Goal: Transaction & Acquisition: Download file/media

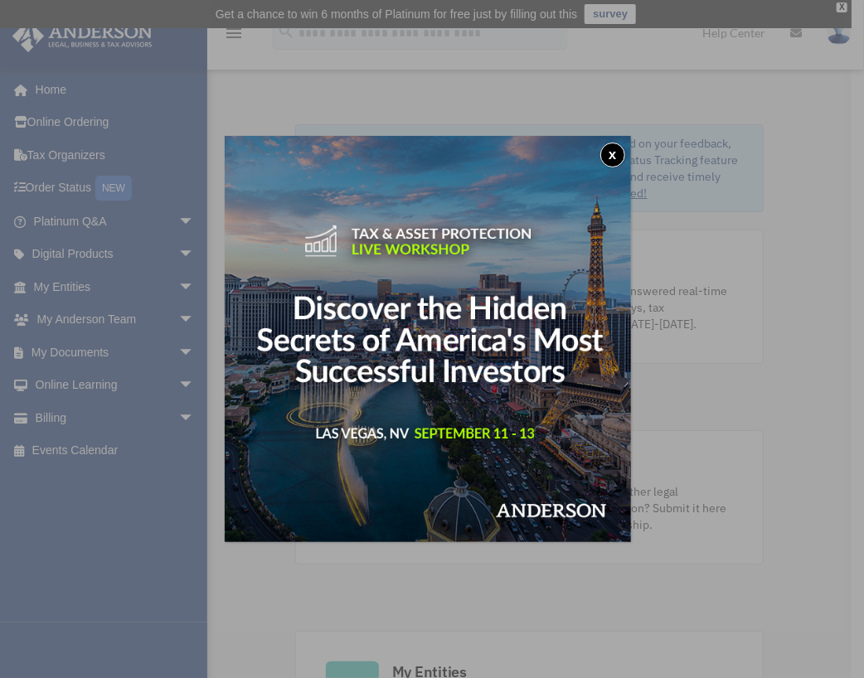
click at [617, 162] on button "x" at bounding box center [613, 155] width 25 height 25
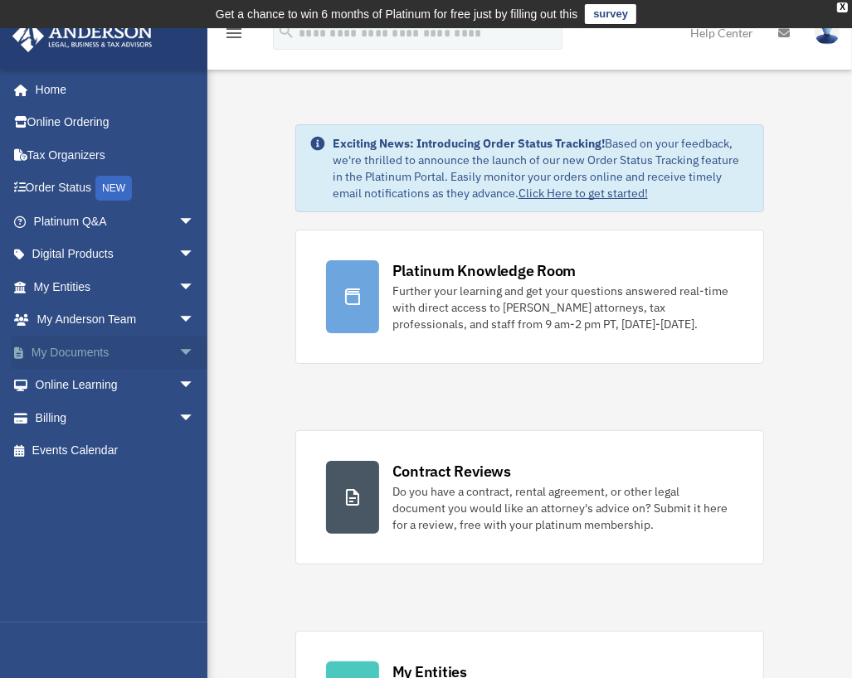
click at [180, 351] on span "arrow_drop_down" at bounding box center [194, 353] width 33 height 34
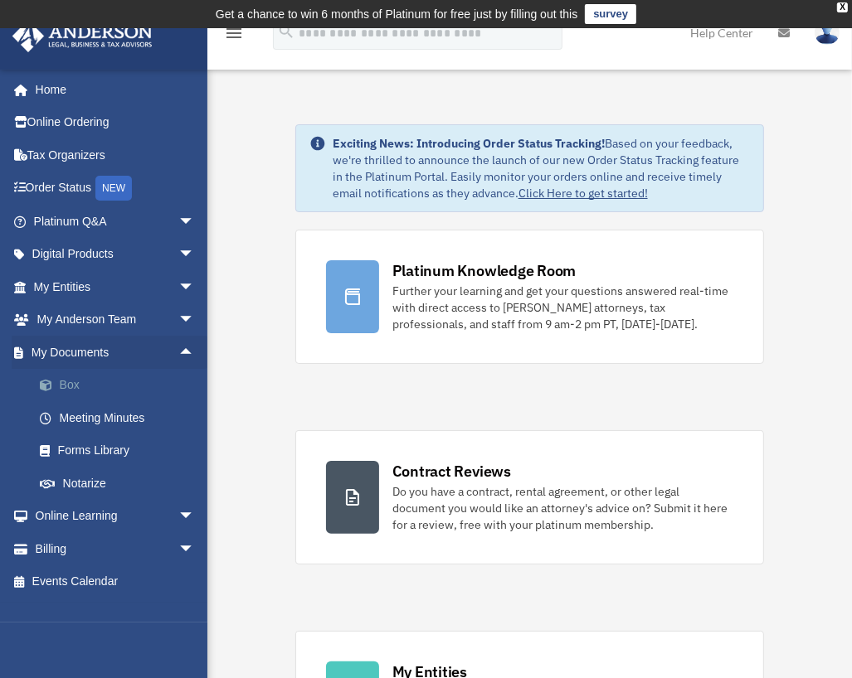
click at [139, 386] on link "Box" at bounding box center [121, 385] width 197 height 33
click at [66, 387] on link "Box" at bounding box center [121, 385] width 197 height 33
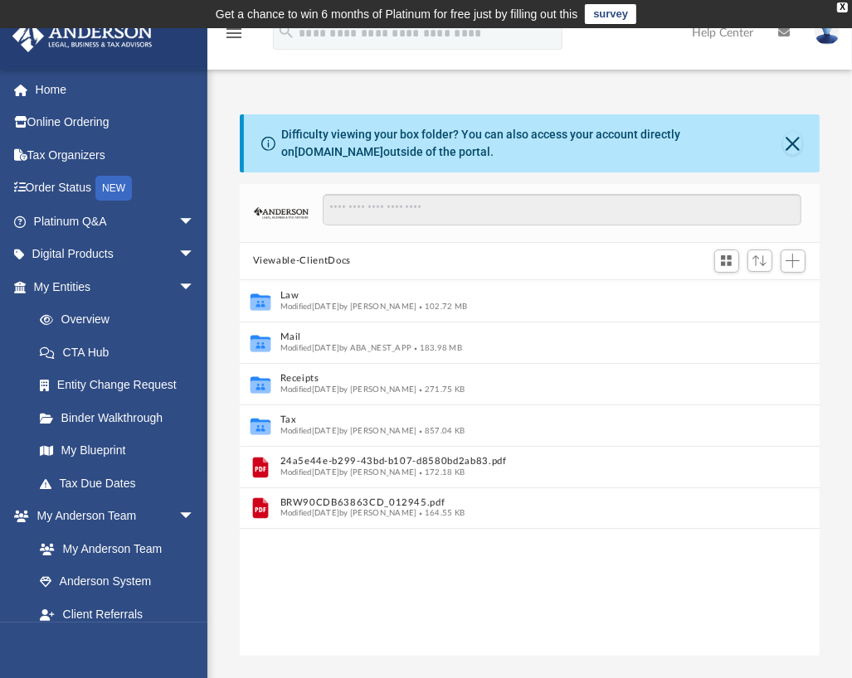
scroll to position [364, 567]
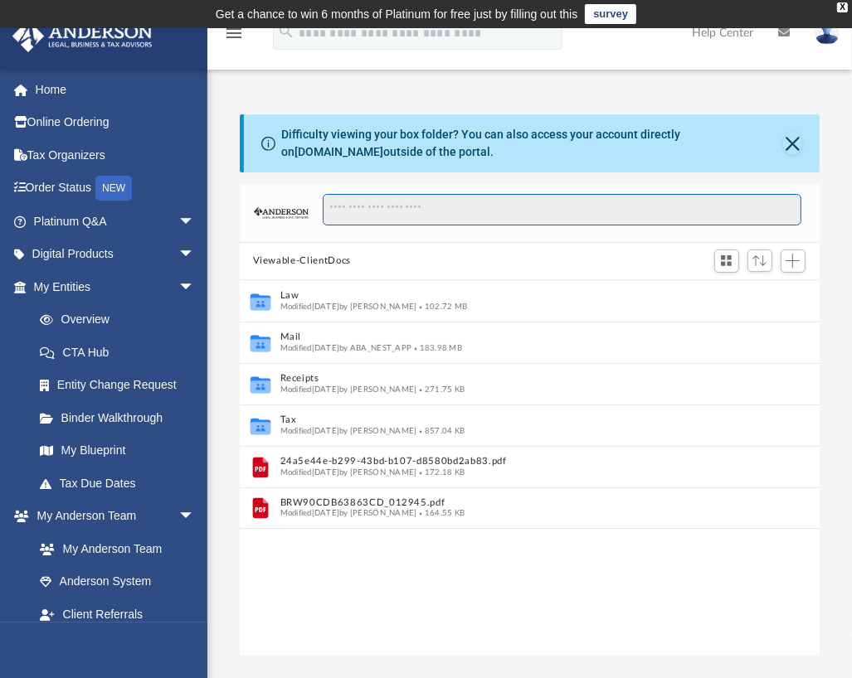
click at [416, 212] on input "Search files and folders" at bounding box center [562, 210] width 479 height 32
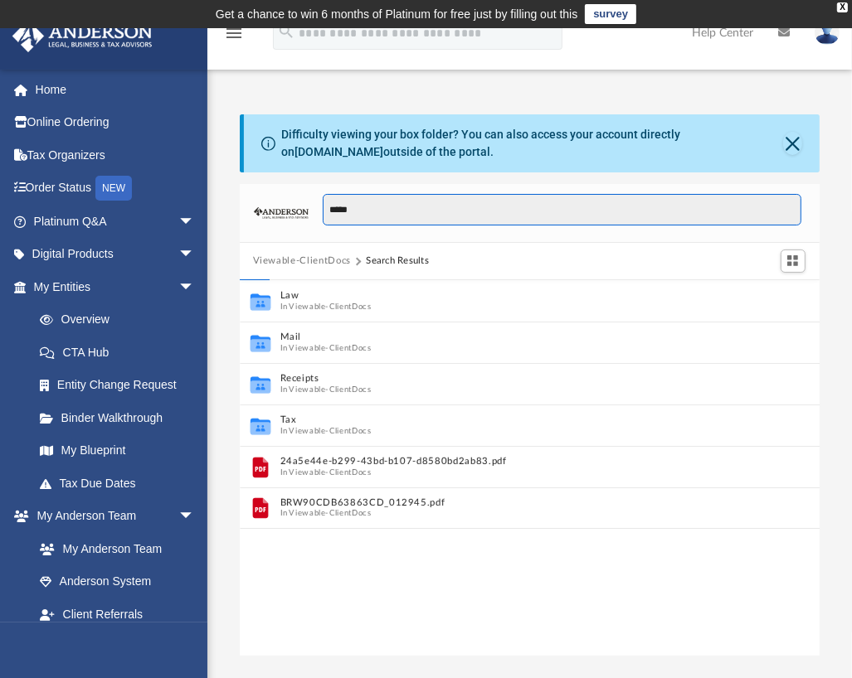
type input "*****"
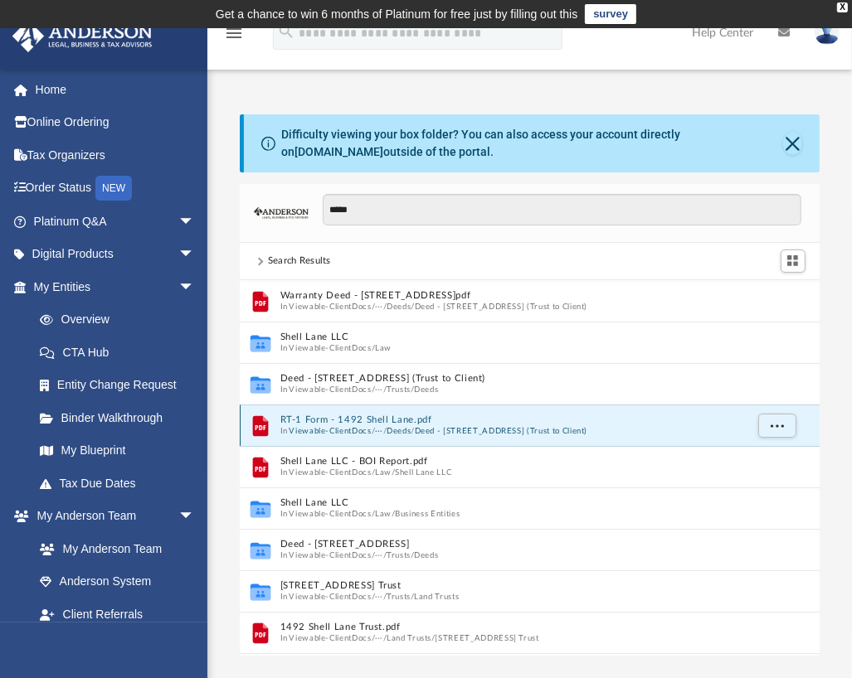
click at [373, 422] on button "RT-1 Form - 1492 Shell Lane.pdf" at bounding box center [512, 420] width 464 height 11
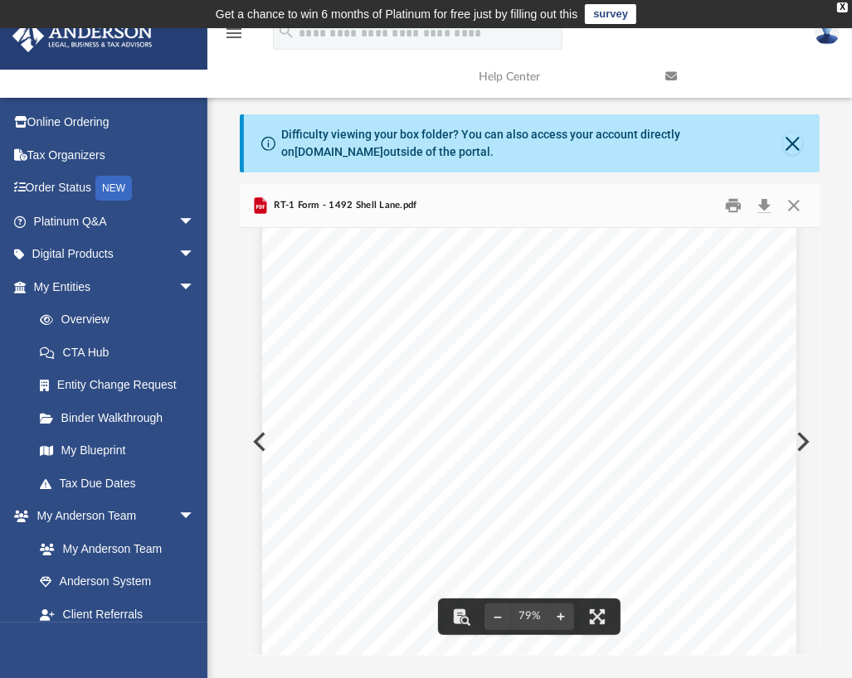
scroll to position [0, 0]
click at [794, 140] on button "Close" at bounding box center [792, 143] width 19 height 23
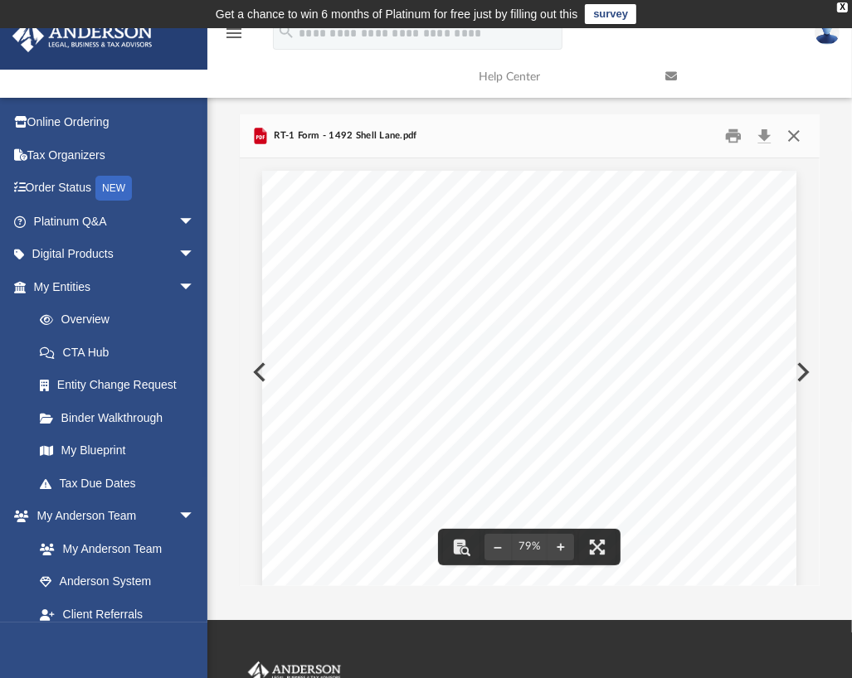
click at [790, 136] on button "Close" at bounding box center [794, 136] width 30 height 26
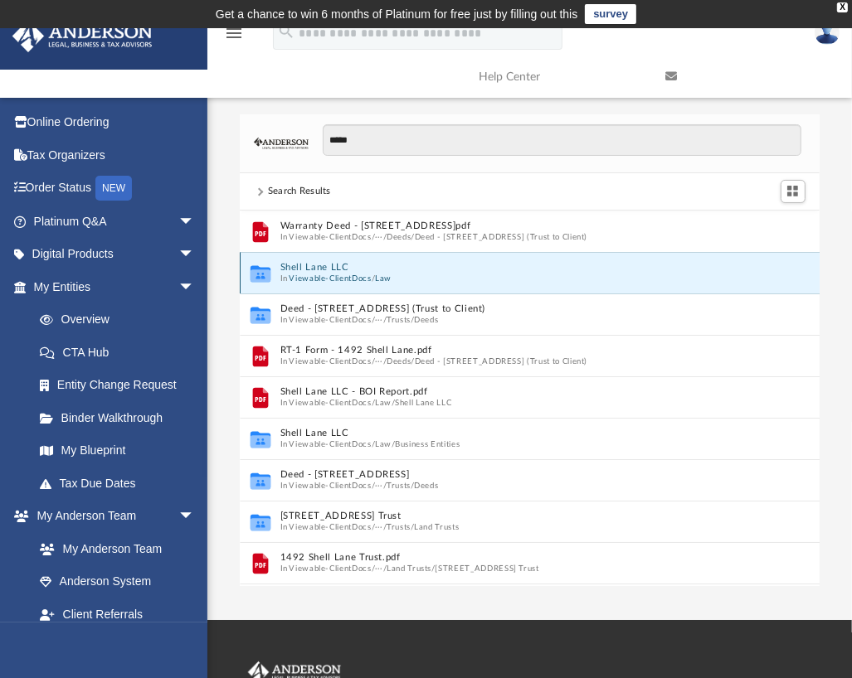
click at [347, 271] on button "Shell Lane LLC" at bounding box center [512, 267] width 464 height 11
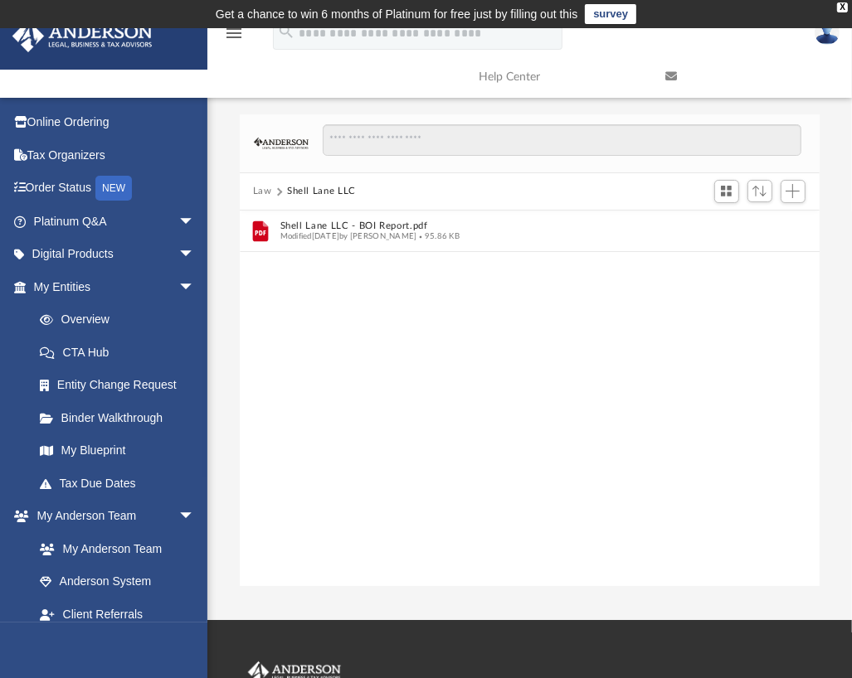
click at [267, 190] on button "Law" at bounding box center [262, 191] width 19 height 15
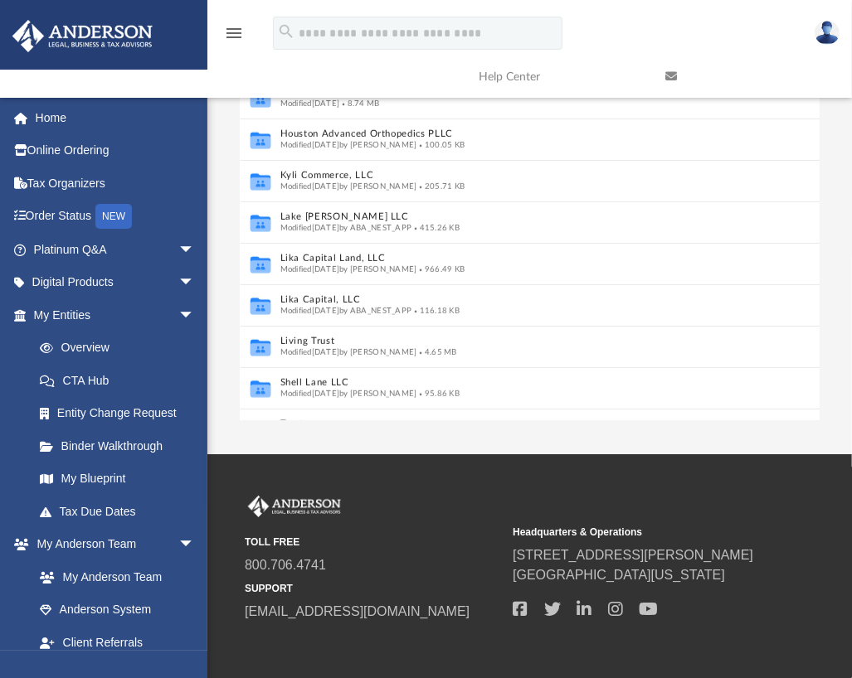
scroll to position [494, 0]
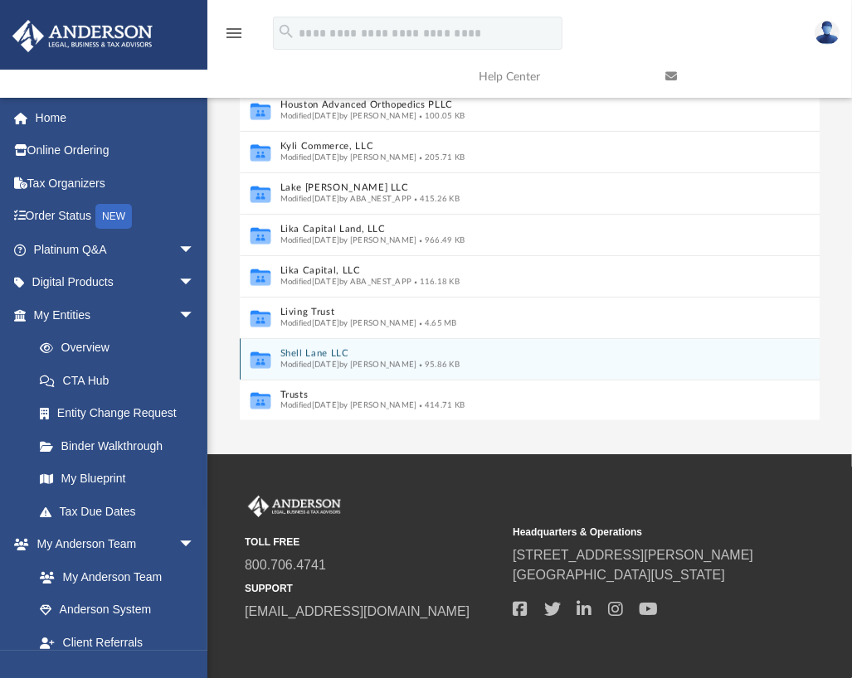
click at [285, 362] on span "Modified [DATE] by [PERSON_NAME]" at bounding box center [348, 364] width 137 height 8
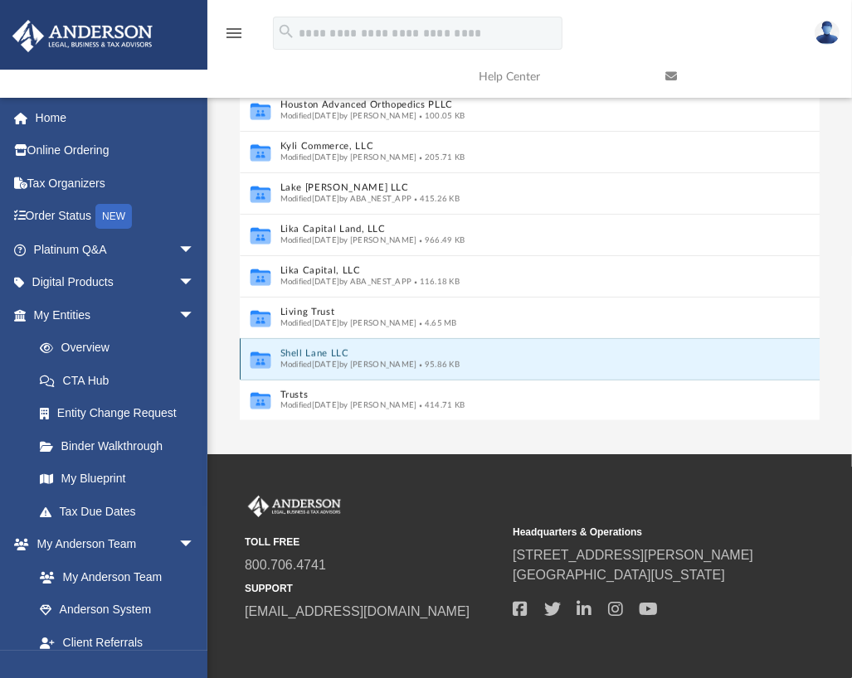
click at [265, 359] on icon "grid" at bounding box center [260, 361] width 20 height 12
click at [336, 353] on button "Shell Lane LLC" at bounding box center [512, 353] width 464 height 11
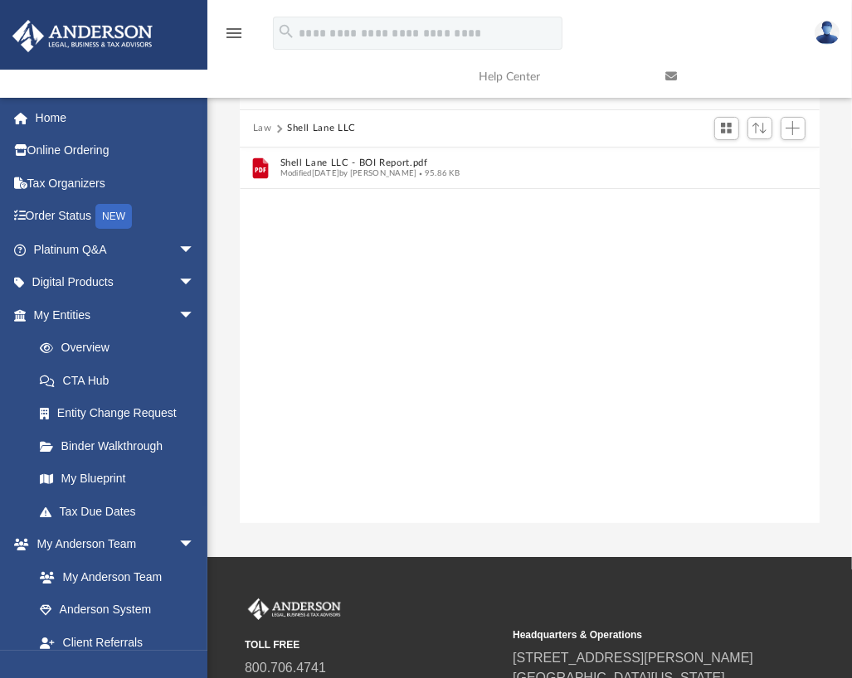
scroll to position [0, 0]
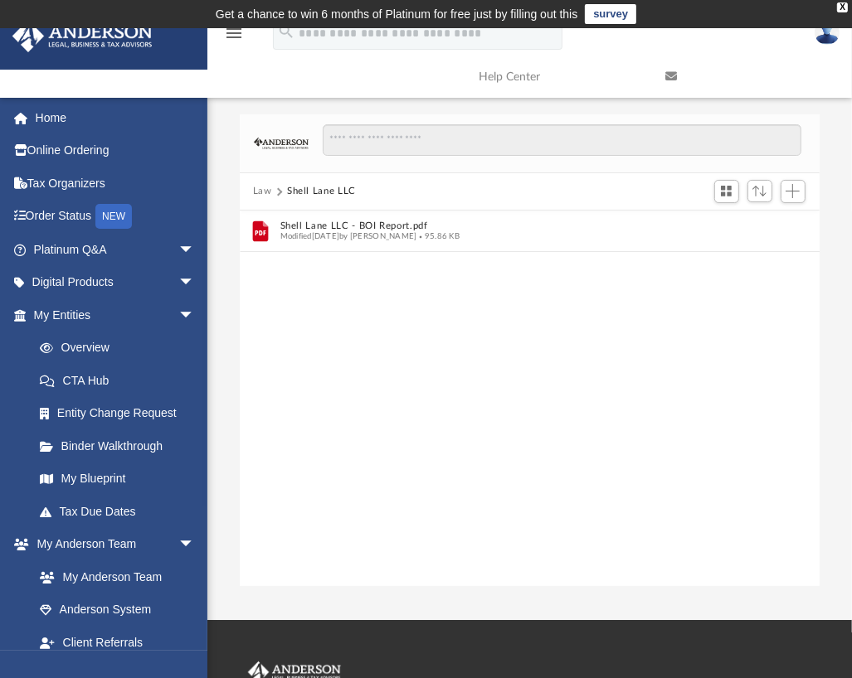
click at [266, 190] on button "Law" at bounding box center [262, 191] width 19 height 15
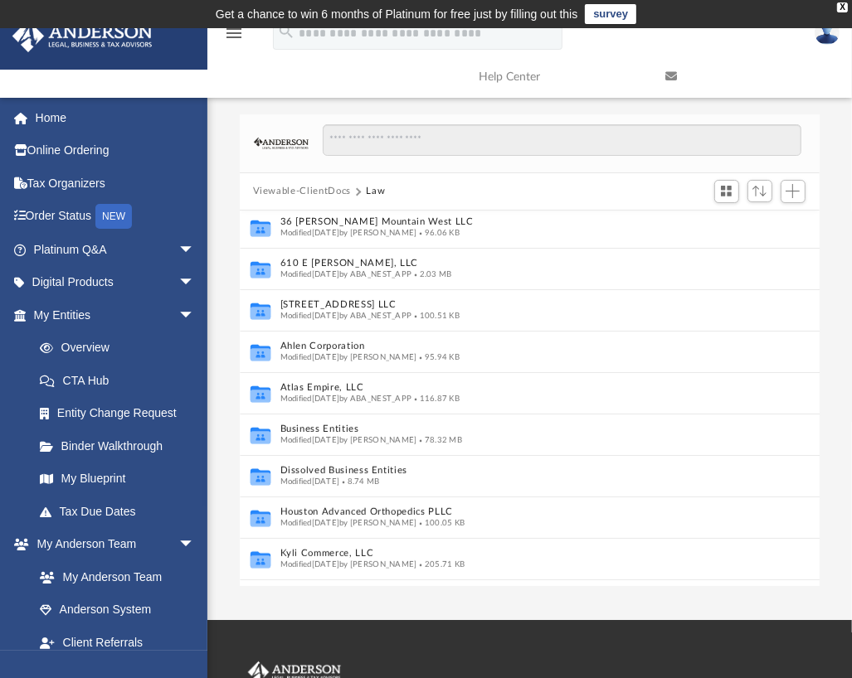
scroll to position [306, 0]
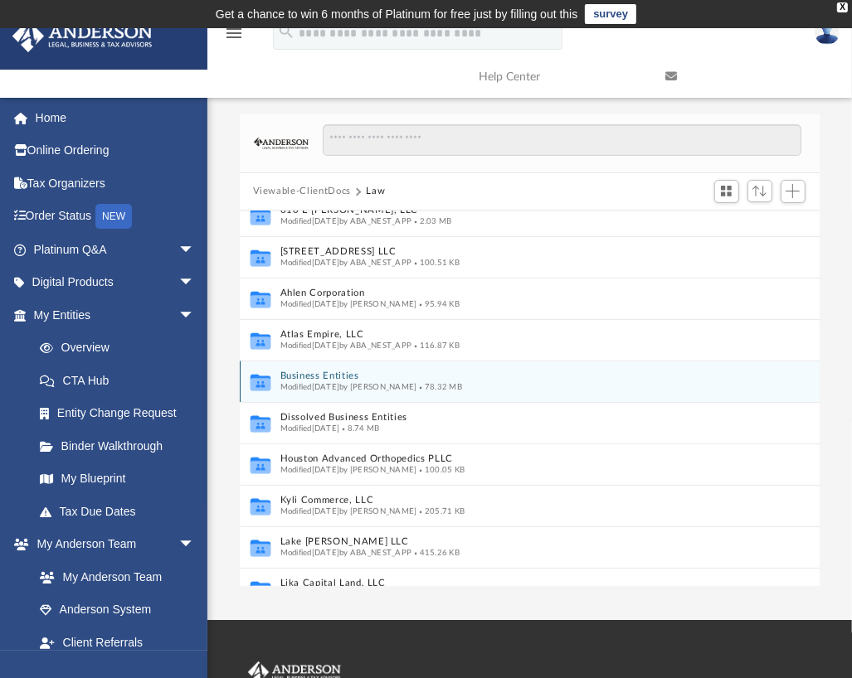
click at [260, 381] on icon "grid" at bounding box center [260, 383] width 20 height 12
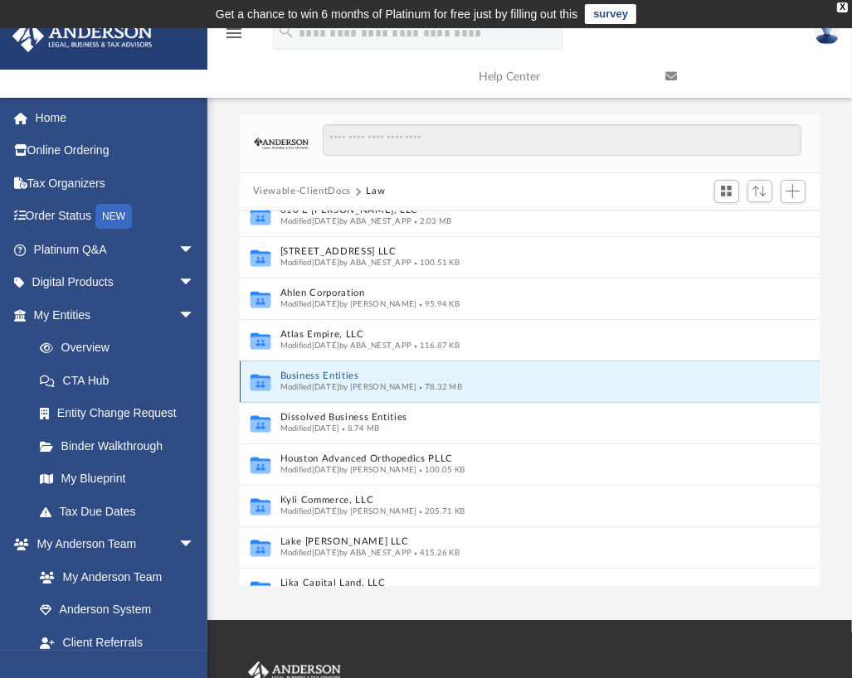
click at [327, 373] on button "Business Entities" at bounding box center [512, 376] width 464 height 11
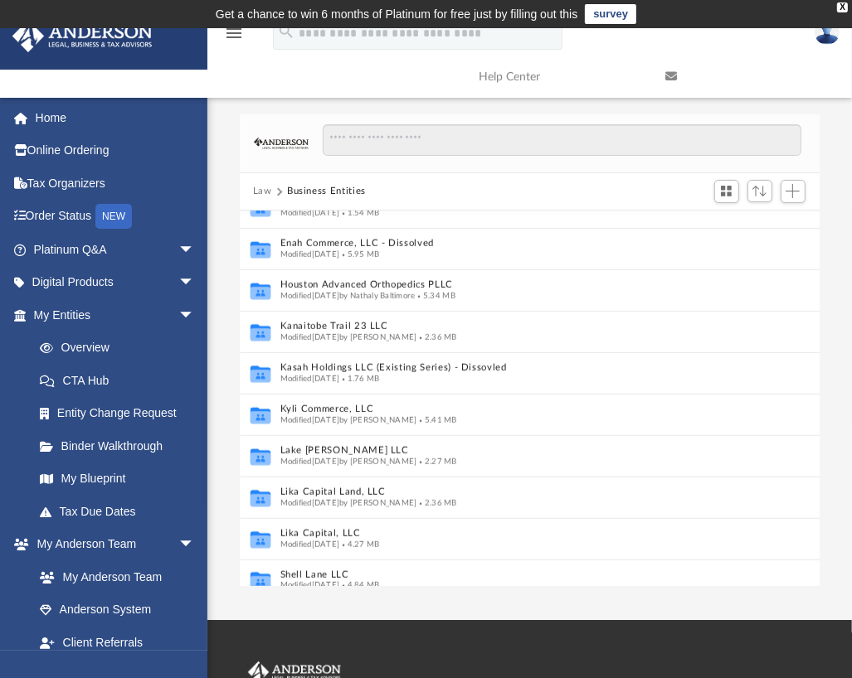
scroll to position [867, 0]
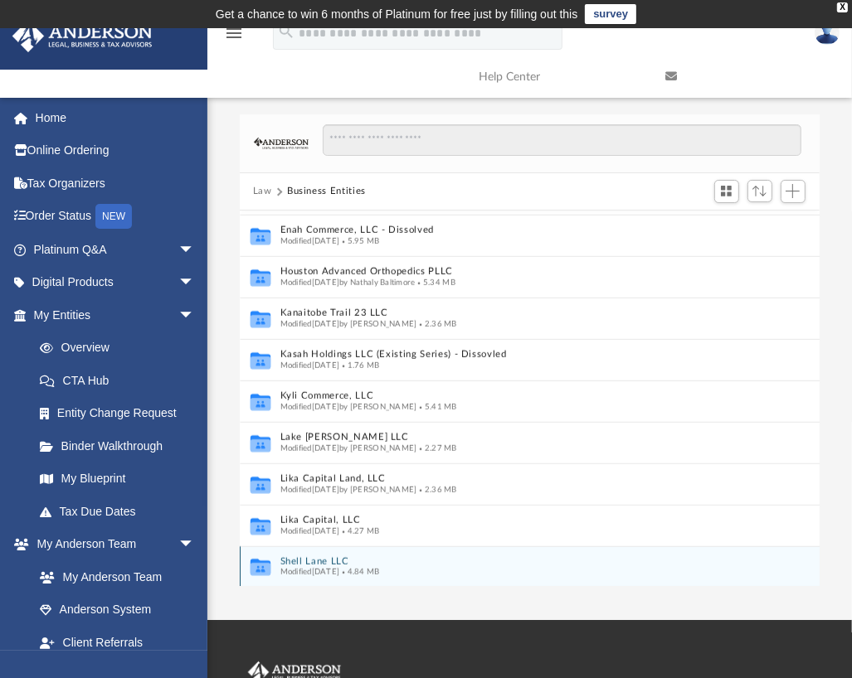
click at [265, 567] on icon "grid" at bounding box center [260, 569] width 20 height 12
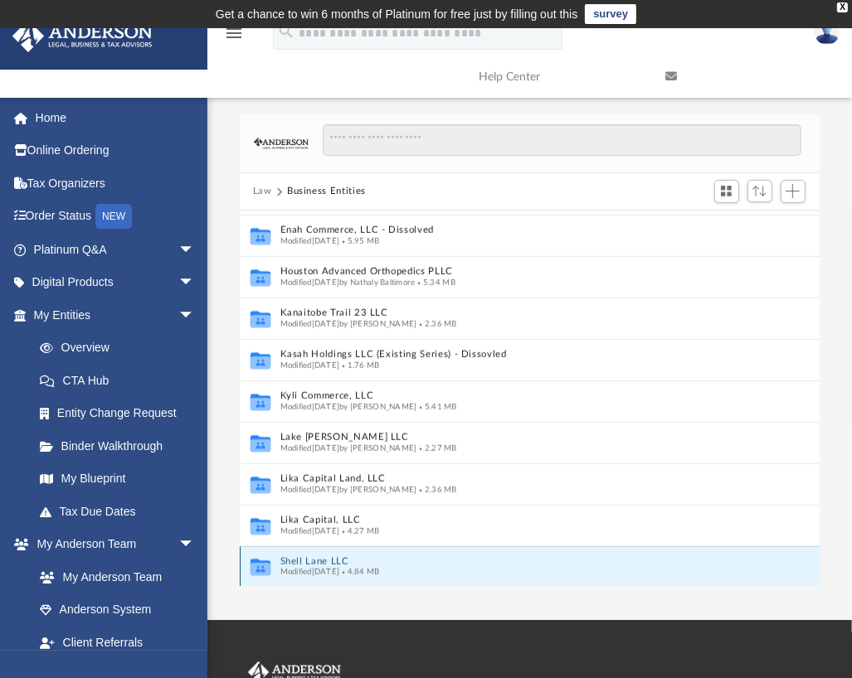
click at [292, 558] on button "Shell Lane LLC" at bounding box center [512, 561] width 464 height 11
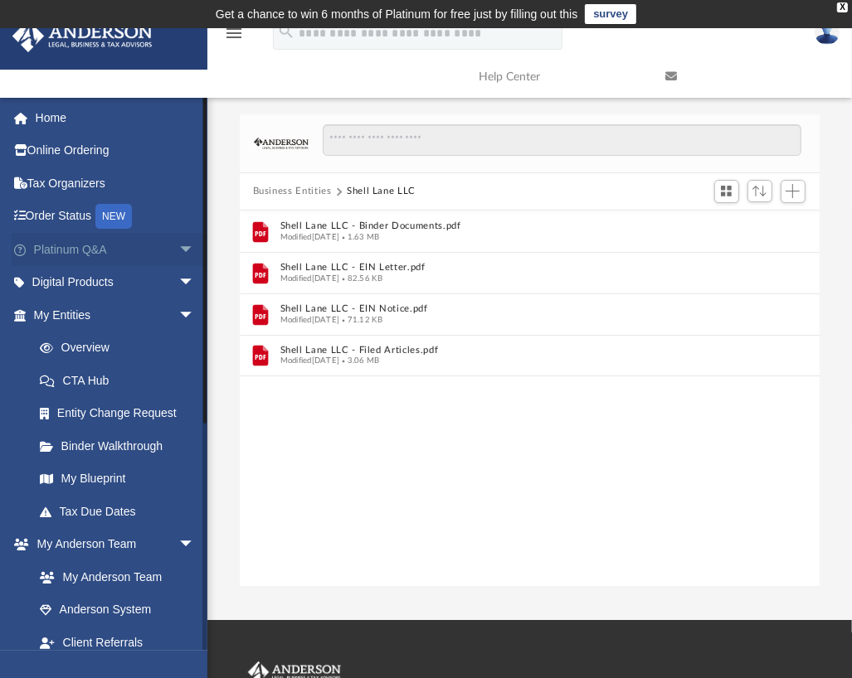
scroll to position [0, 0]
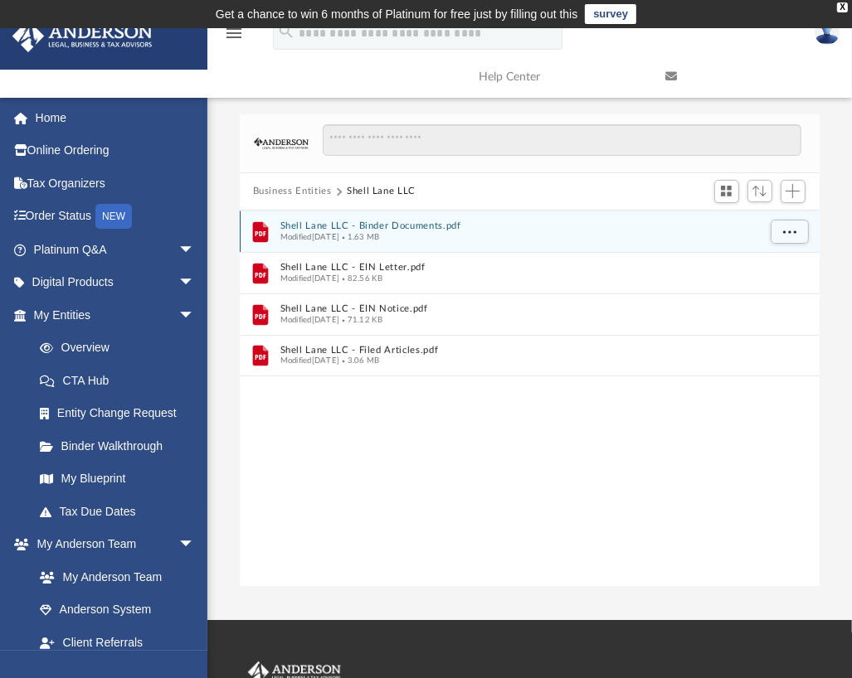
click at [405, 223] on button "Shell Lane LLC - Binder Documents.pdf" at bounding box center [518, 226] width 477 height 11
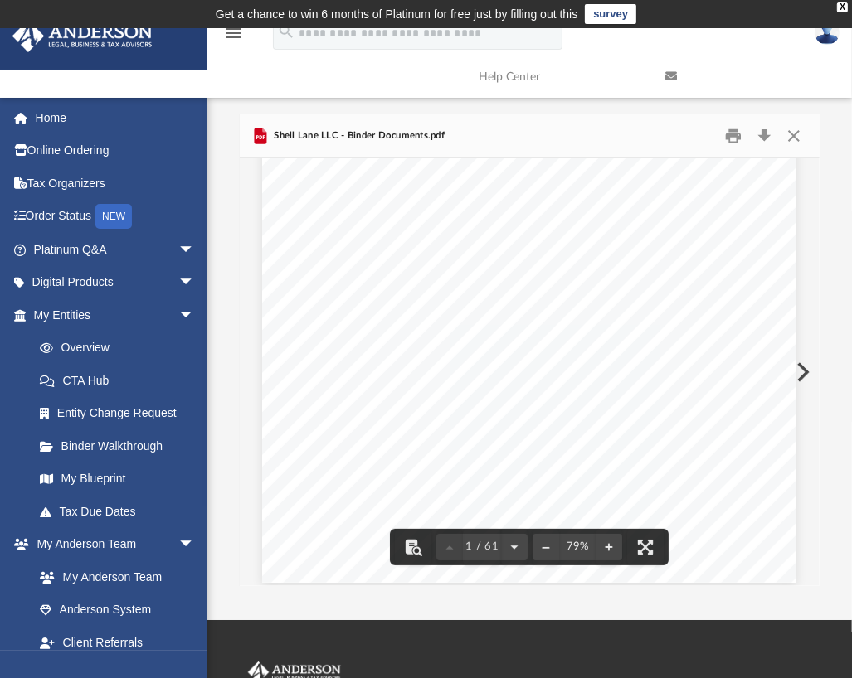
scroll to position [498, 0]
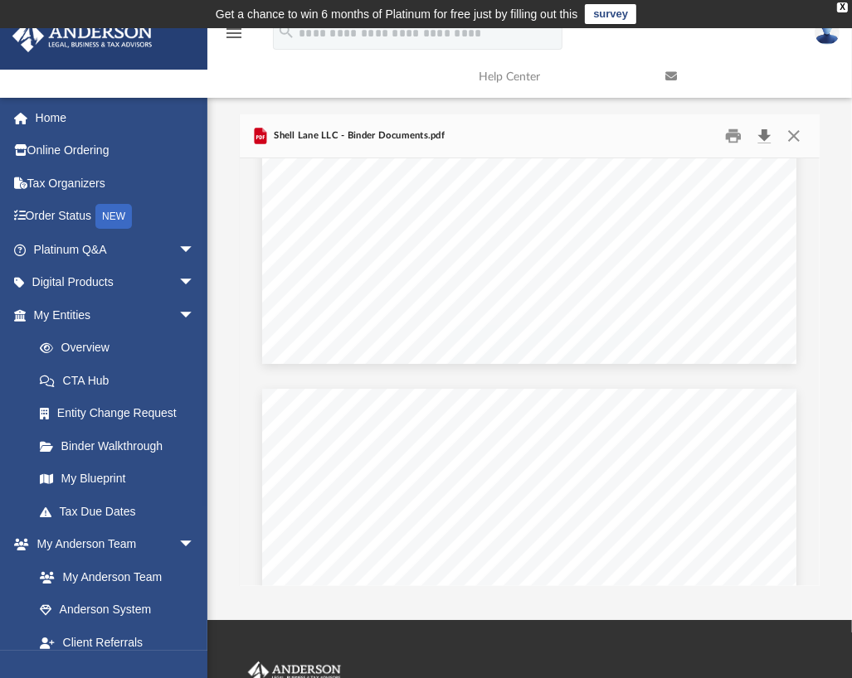
click at [766, 140] on button "Download" at bounding box center [764, 136] width 30 height 26
click at [833, 32] on img at bounding box center [827, 33] width 25 height 24
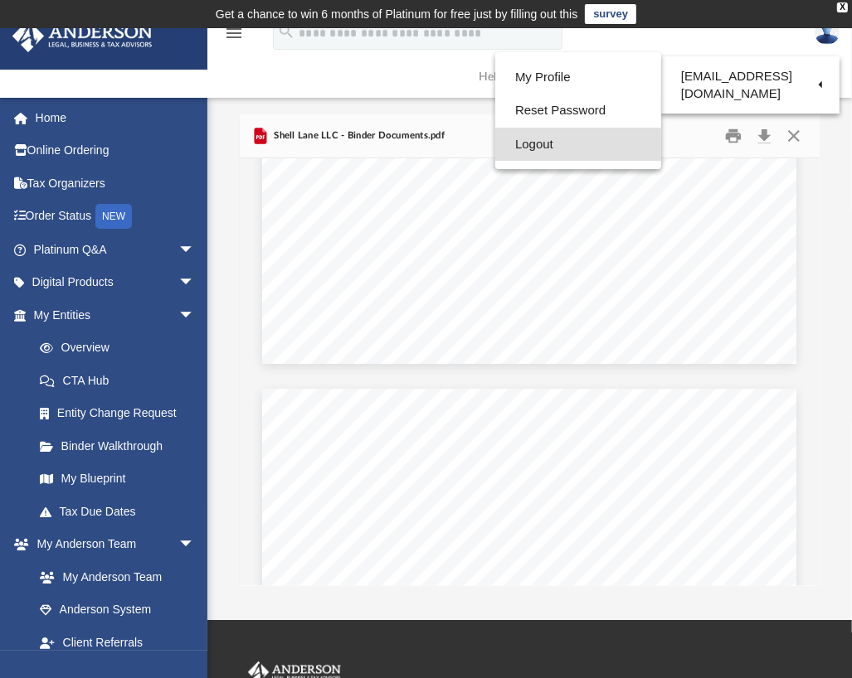
click at [557, 139] on link "Logout" at bounding box center [578, 145] width 166 height 34
